Goal: Information Seeking & Learning: Learn about a topic

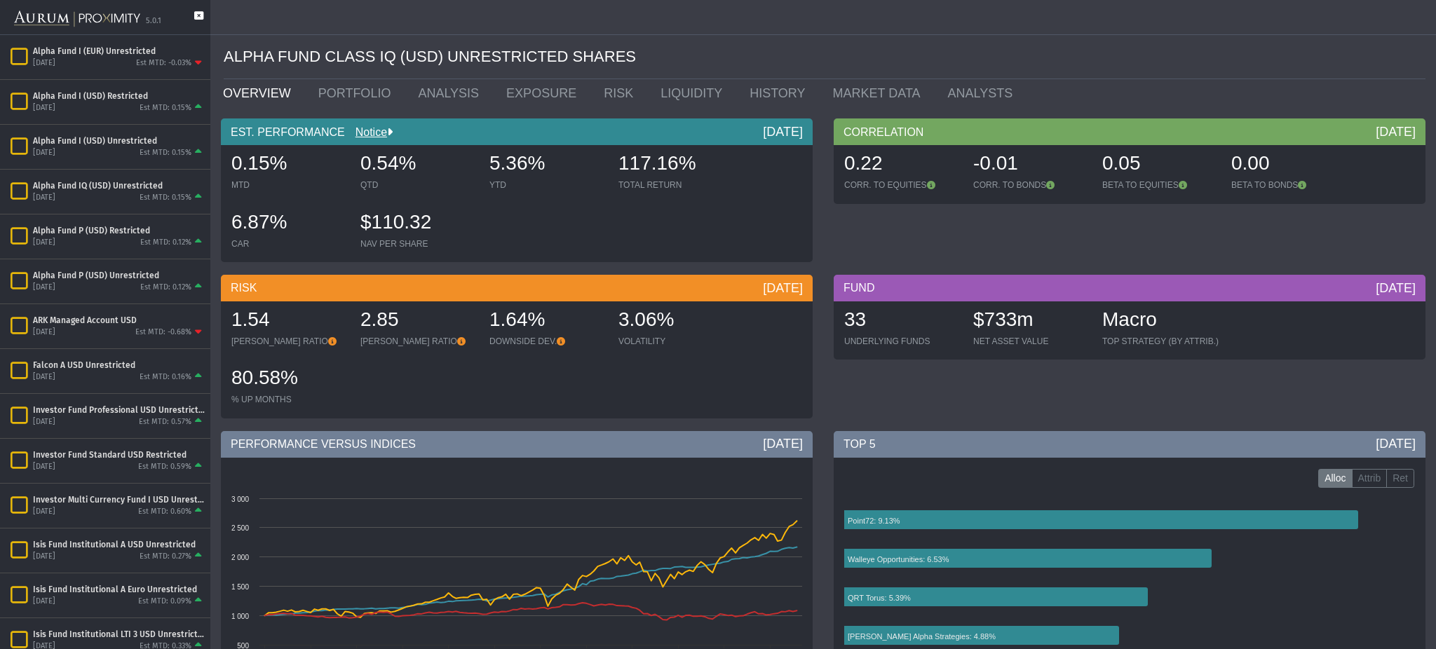
click at [198, 15] on icon at bounding box center [198, 22] width 9 height 23
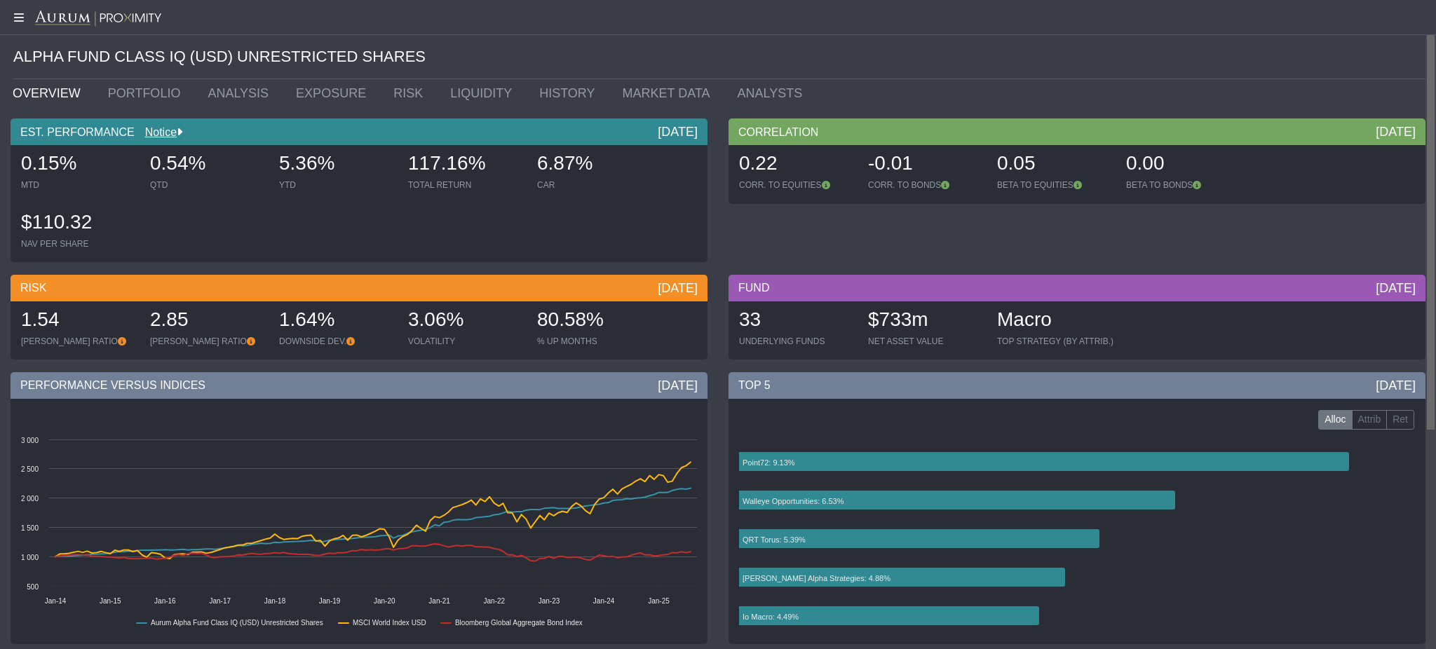
drag, startPoint x: 1432, startPoint y: 114, endPoint x: 1434, endPoint y: 95, distance: 18.3
click at [1434, 95] on body "5.0.1 Pull down to refresh... Release to refresh... Refreshing... Alpha Fund I …" at bounding box center [718, 324] width 1436 height 649
drag, startPoint x: 868, startPoint y: 318, endPoint x: 923, endPoint y: 328, distance: 56.4
click at [923, 328] on div "$733m" at bounding box center [925, 320] width 115 height 29
click at [159, 97] on link "PORTFOLIO" at bounding box center [147, 93] width 100 height 28
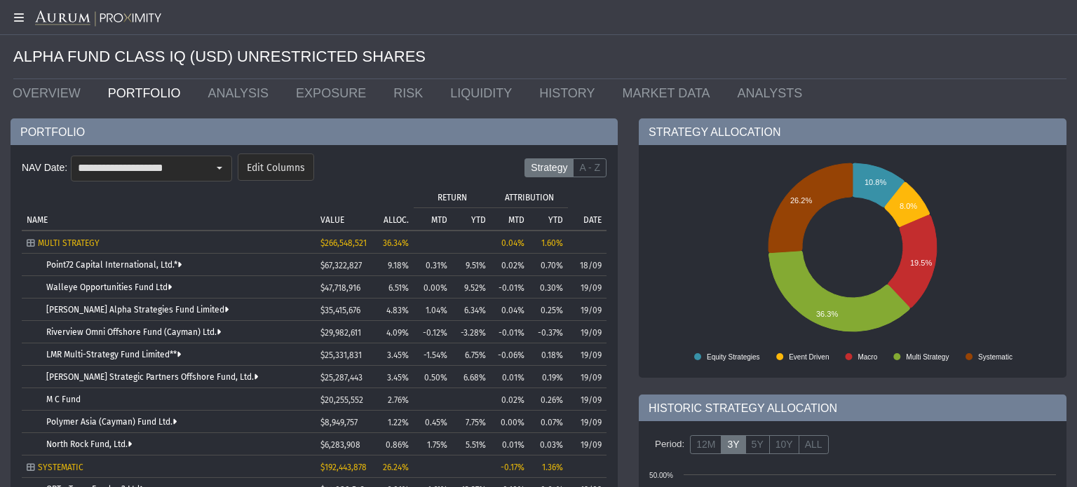
drag, startPoint x: 373, startPoint y: 0, endPoint x: 816, endPoint y: 64, distance: 447.1
click at [816, 64] on div "ALPHA FUND CLASS IQ (USD) UNRESTRICTED SHARES" at bounding box center [539, 57] width 1053 height 44
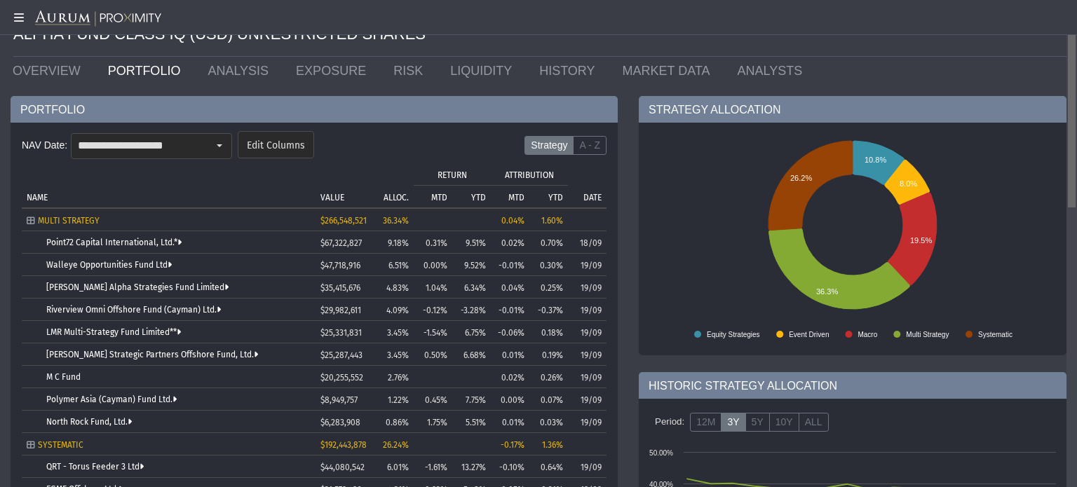
scroll to position [31, 0]
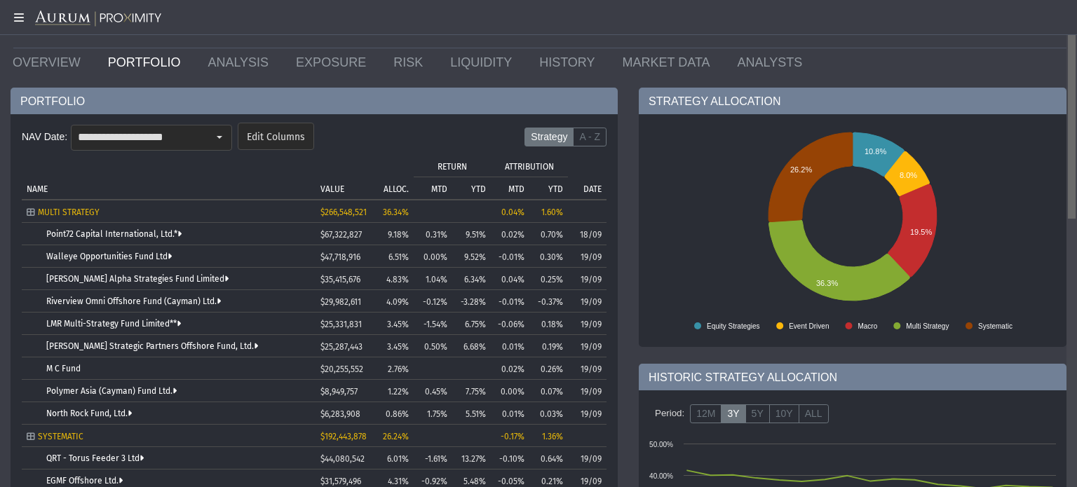
drag, startPoint x: 1077, startPoint y: 67, endPoint x: 1076, endPoint y: 87, distance: 20.4
click at [1076, 87] on body "5.0.1 Pull down to refresh... Release to refresh... Refreshing... Alpha Fund I …" at bounding box center [538, 243] width 1077 height 487
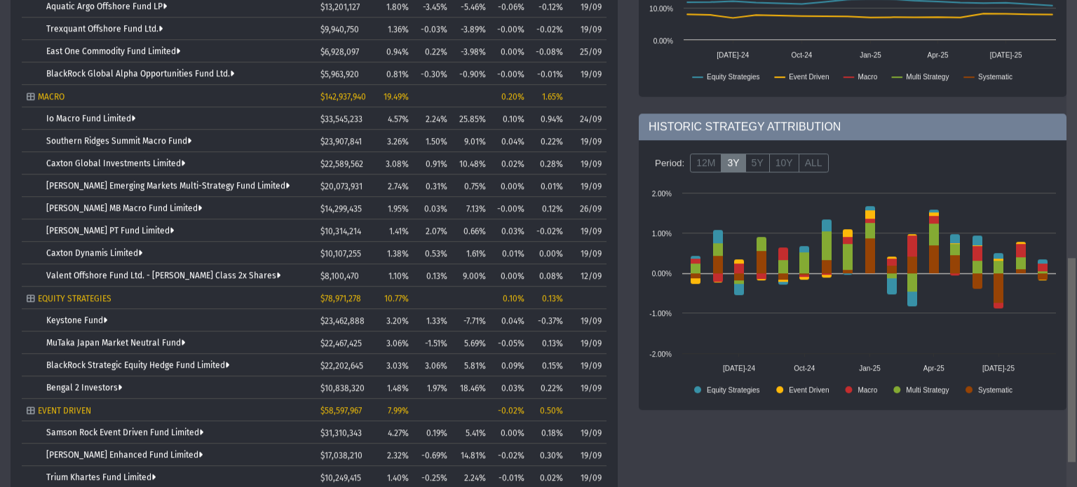
scroll to position [618, 0]
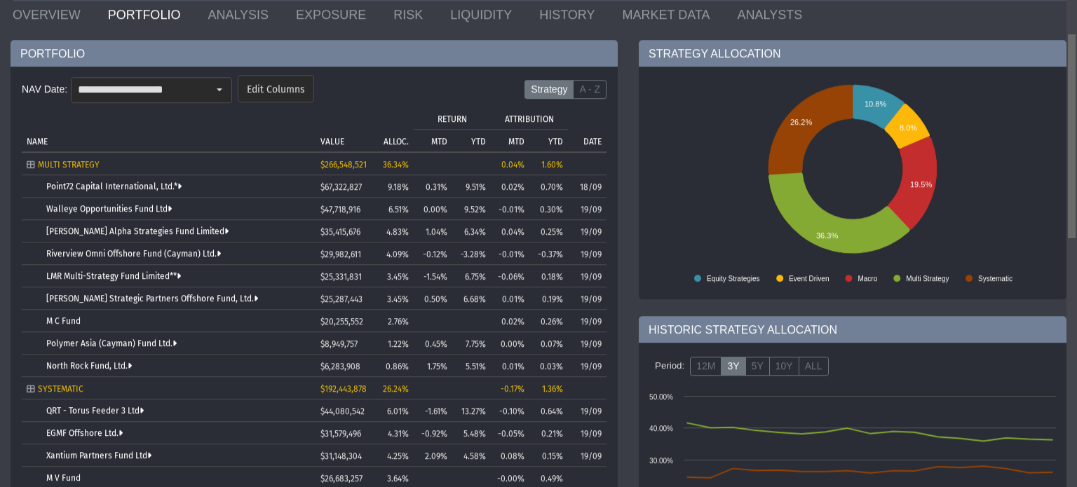
drag, startPoint x: 1076, startPoint y: 87, endPoint x: 1038, endPoint y: 117, distance: 48.4
click at [1038, 117] on body "5.0.1 Pull down to refresh... Release to refresh... Refreshing... Alpha Fund I …" at bounding box center [538, 243] width 1077 height 487
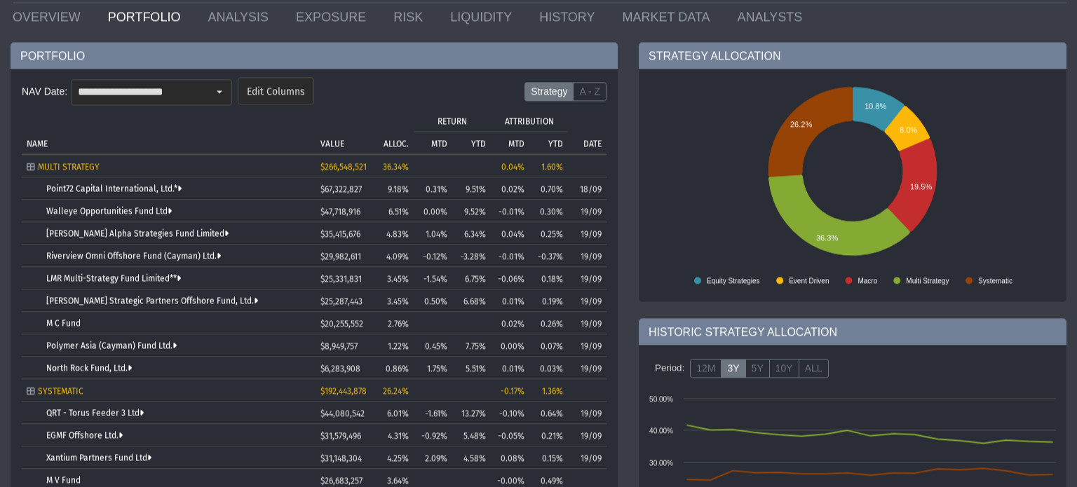
scroll to position [76, 0]
drag, startPoint x: 583, startPoint y: 190, endPoint x: 600, endPoint y: 193, distance: 17.8
click at [600, 193] on td "18/09" at bounding box center [587, 188] width 39 height 22
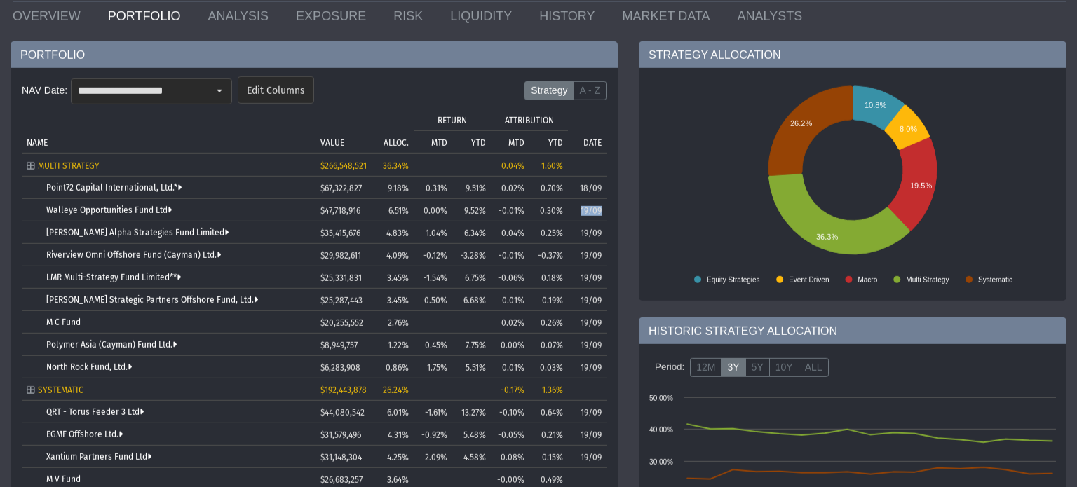
drag, startPoint x: 579, startPoint y: 210, endPoint x: 605, endPoint y: 215, distance: 27.0
click at [605, 215] on td "19/09" at bounding box center [587, 210] width 39 height 22
click at [196, 92] on input "**********" at bounding box center [140, 91] width 136 height 24
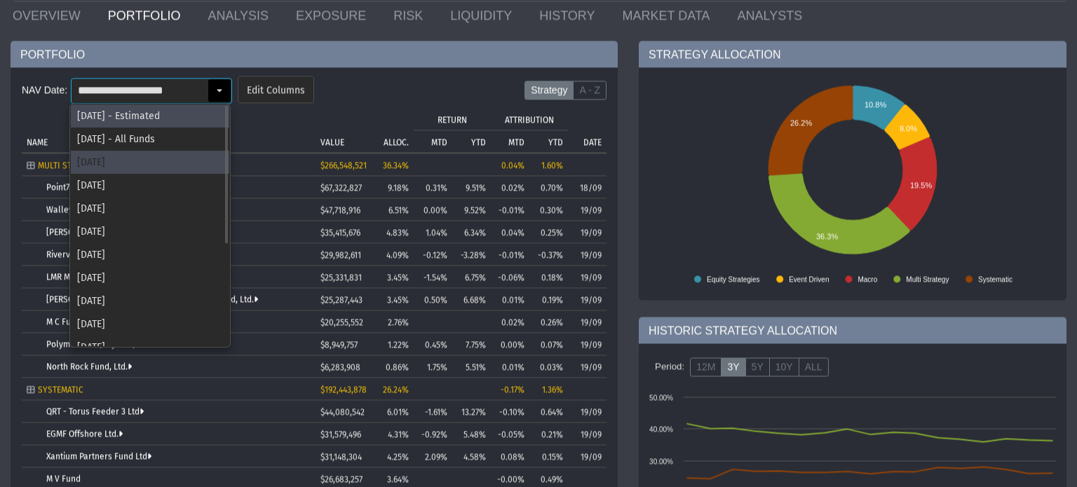
click at [163, 162] on div "[DATE]" at bounding box center [150, 162] width 159 height 23
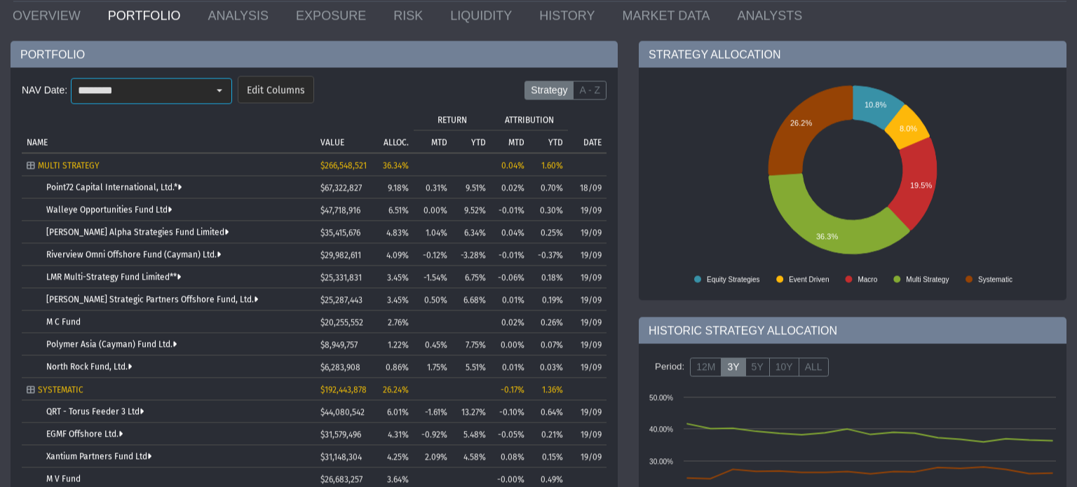
type input "********"
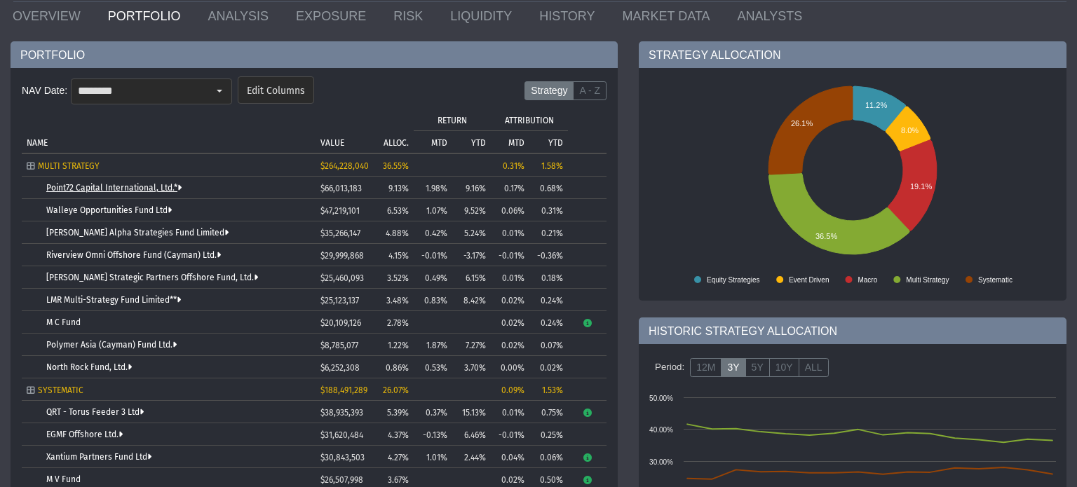
scroll to position [78, 0]
click at [173, 189] on link "Point72 Capital International, Ltd.*" at bounding box center [113, 187] width 135 height 10
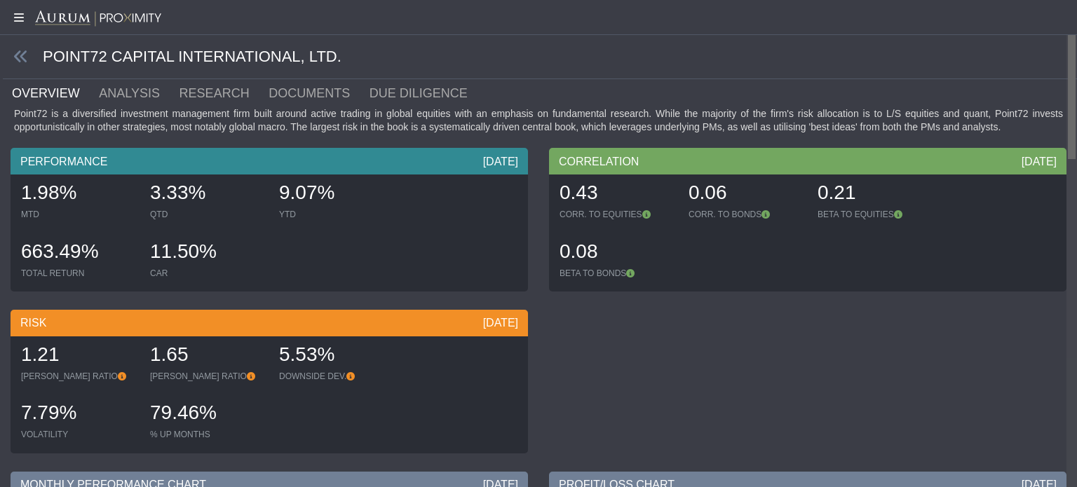
drag, startPoint x: 1072, startPoint y: 53, endPoint x: 1073, endPoint y: 13, distance: 39.3
click at [1073, 13] on body "5.0.1 Pull down to refresh... Release to refresh... Refreshing... Alpha Fund I …" at bounding box center [538, 243] width 1077 height 487
click at [101, 94] on link "ANALYSIS" at bounding box center [137, 93] width 80 height 28
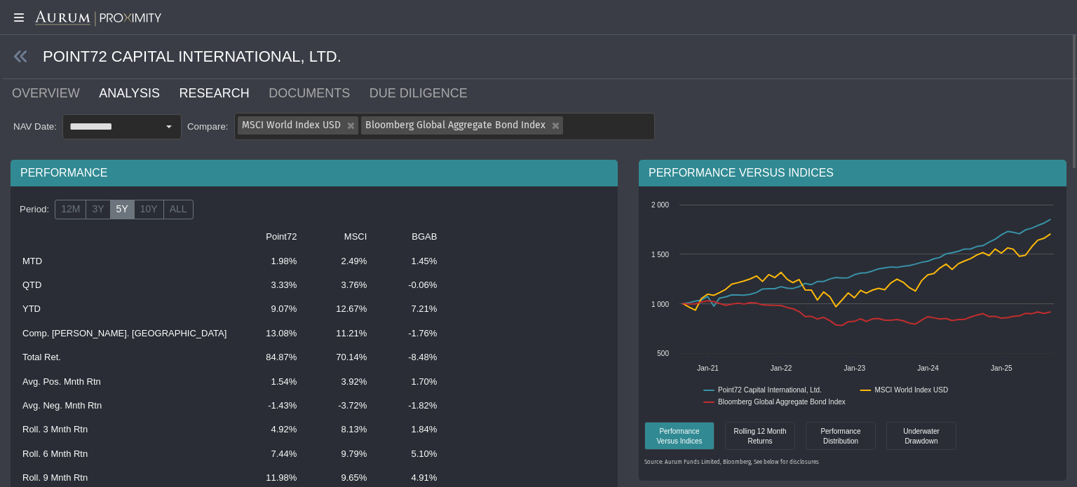
click at [178, 86] on link "RESEARCH" at bounding box center [223, 93] width 90 height 28
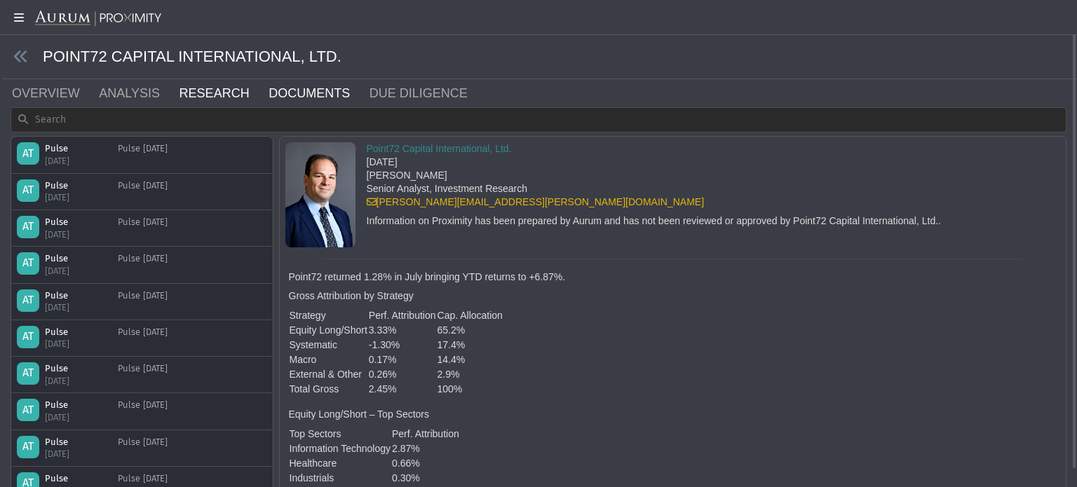
click at [279, 93] on link "DOCUMENTS" at bounding box center [317, 93] width 101 height 28
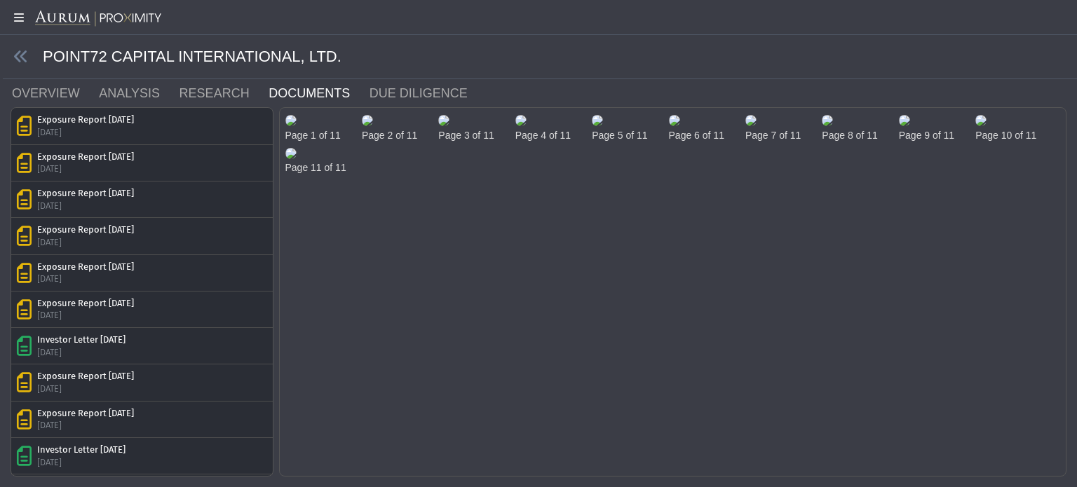
click at [297, 126] on img at bounding box center [290, 120] width 11 height 11
click at [1031, 224] on body "5.0.1 Pull down to refresh... Release to refresh... Refreshing... Alpha Fund I …" at bounding box center [538, 243] width 1077 height 487
click at [405, 93] on link "DUE DILIGENCE" at bounding box center [427, 93] width 118 height 28
